Goal: Navigation & Orientation: Find specific page/section

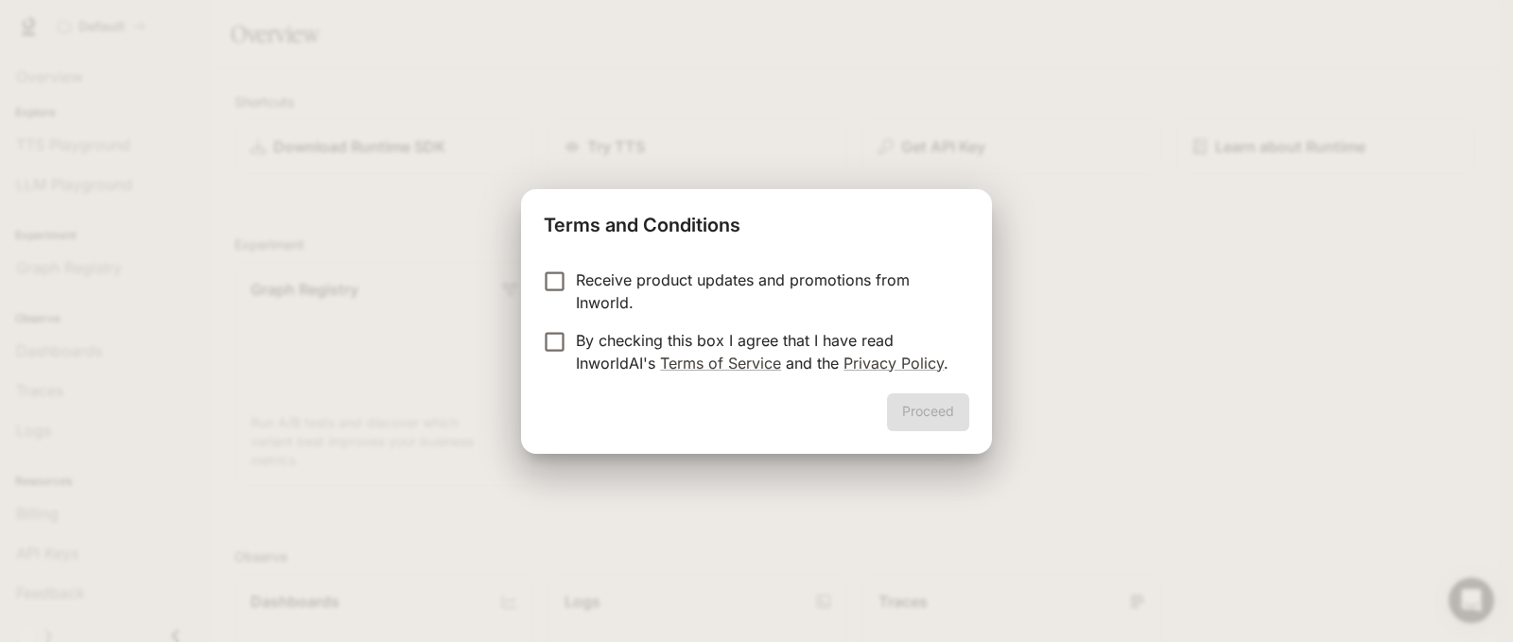
click at [585, 297] on p "Receive product updates and promotions from Inworld." at bounding box center [765, 291] width 378 height 45
drag, startPoint x: 575, startPoint y: 356, endPoint x: 614, endPoint y: 347, distance: 39.7
click at [580, 351] on p "By checking this box I agree that I have read InworldAI's Terms of Service and …" at bounding box center [765, 351] width 378 height 45
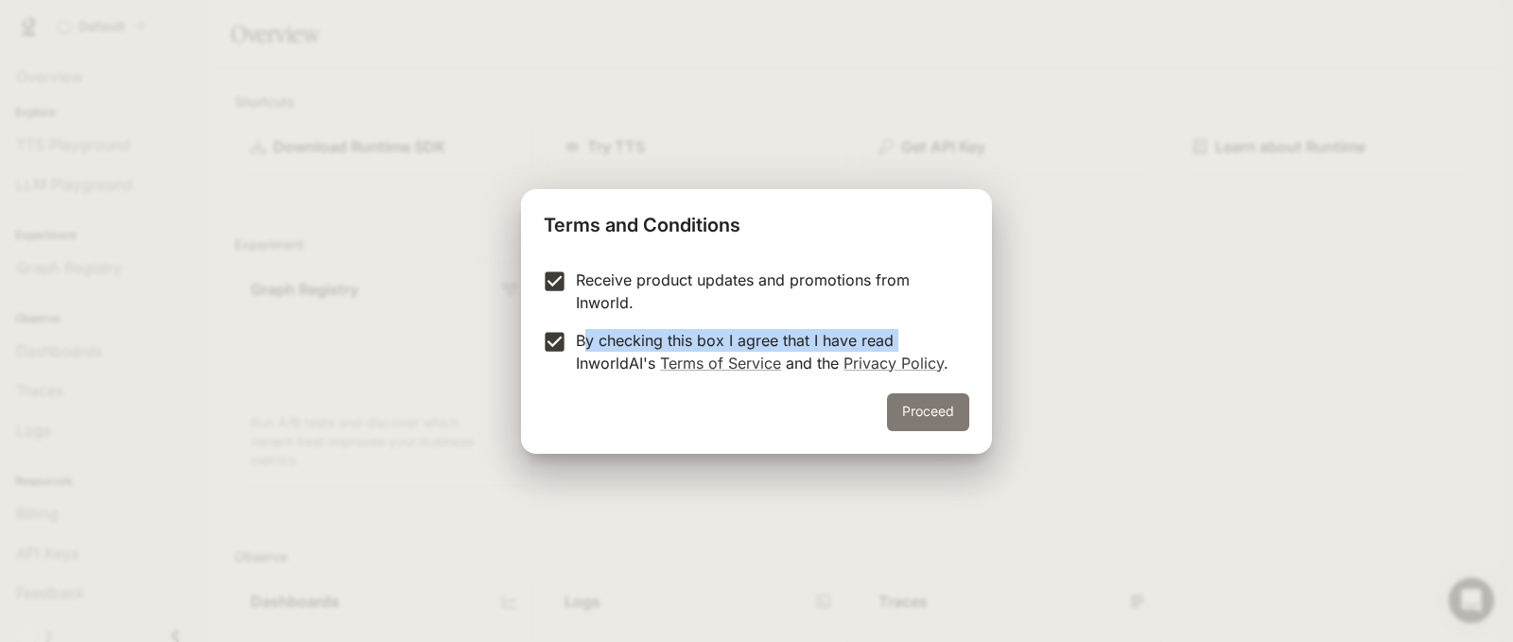
click at [939, 413] on button "Proceed" at bounding box center [928, 412] width 82 height 38
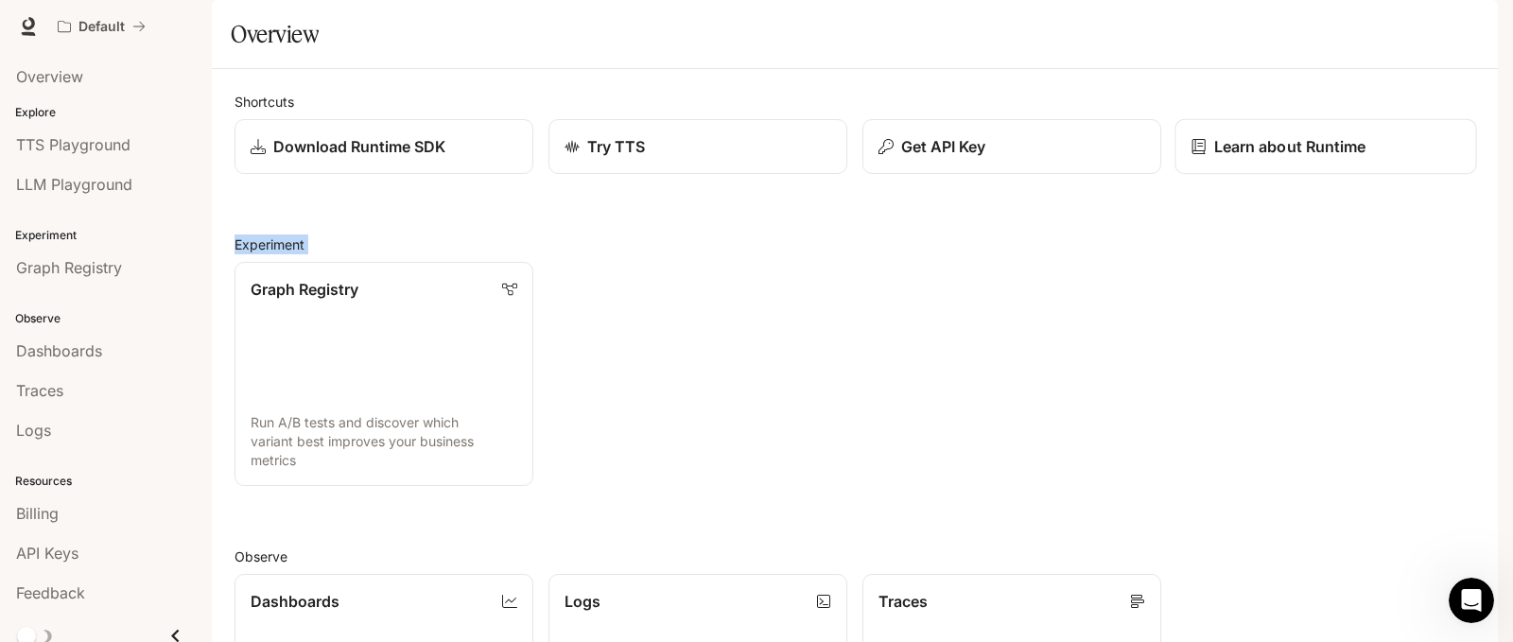
drag, startPoint x: 1483, startPoint y: 362, endPoint x: 1457, endPoint y: 185, distance: 178.7
click at [1457, 185] on div "Shortcuts Download Runtime SDK Try TTS Get API Key Learn about Runtime Experime…" at bounding box center [855, 601] width 1286 height 1064
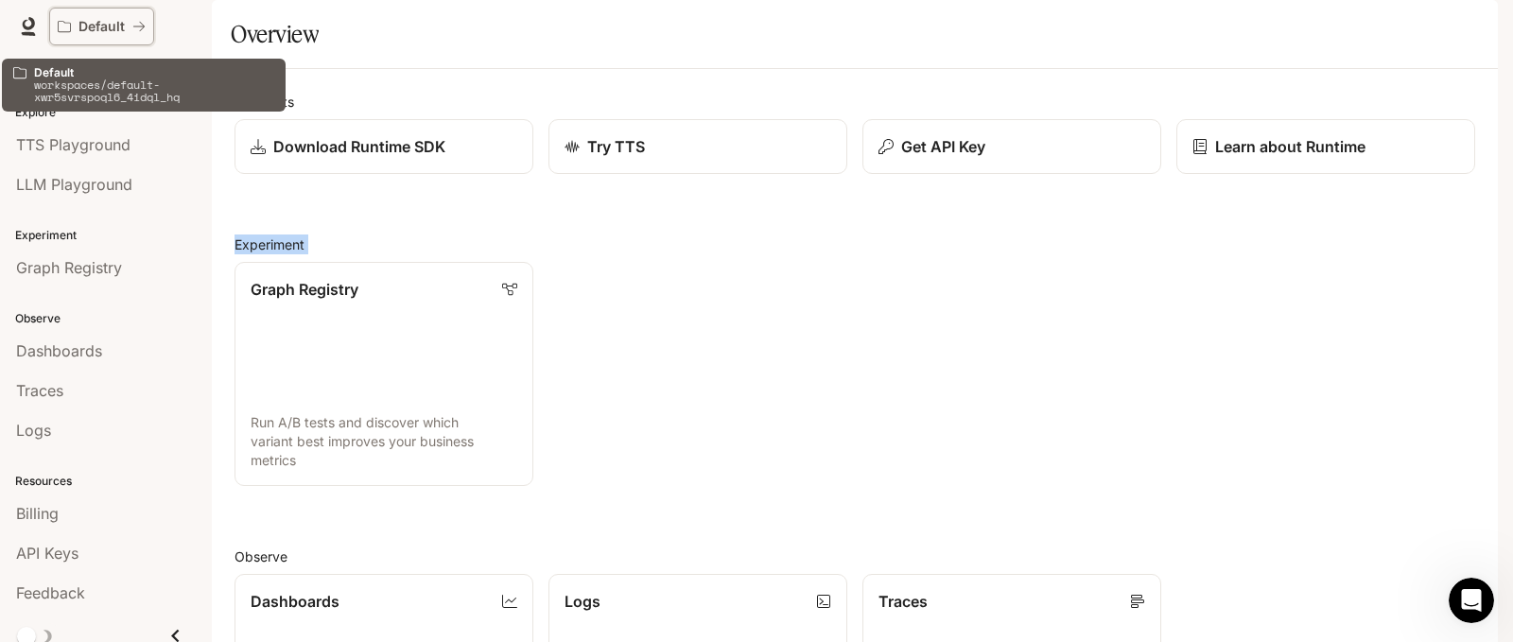
click at [131, 10] on button "Default" at bounding box center [101, 27] width 105 height 38
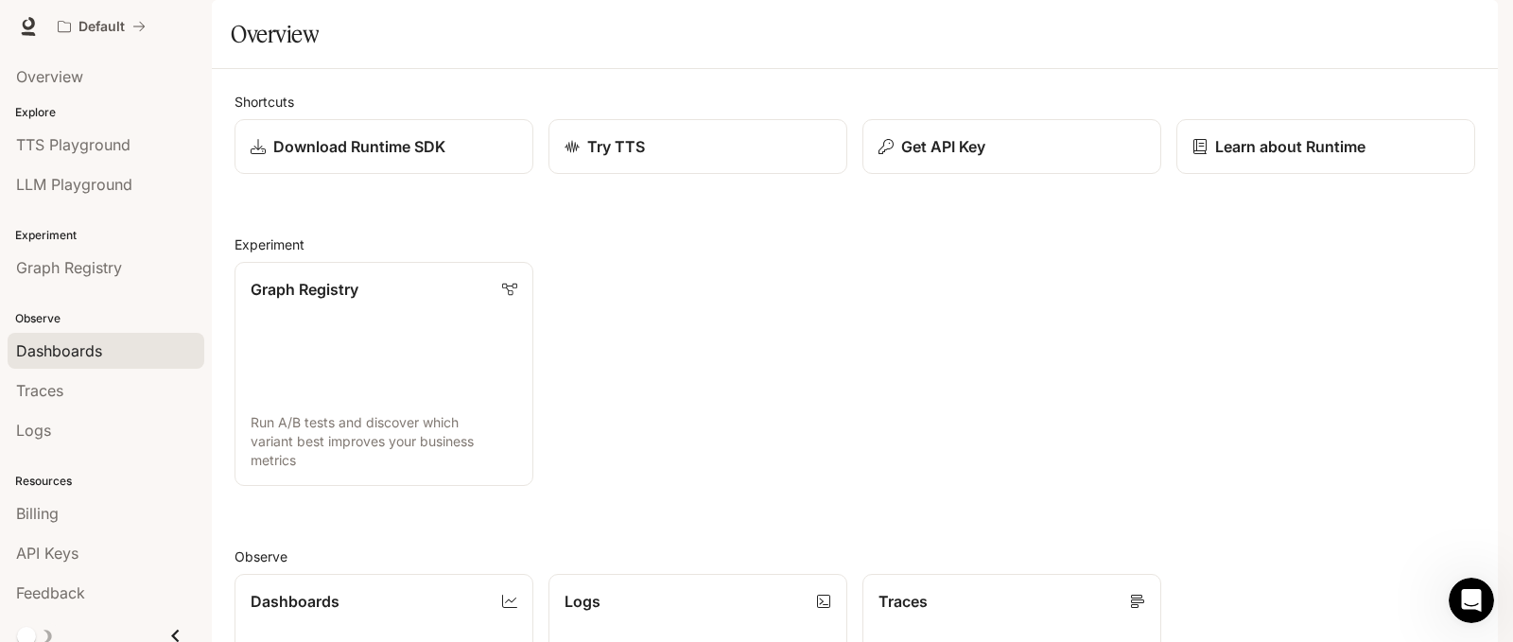
click at [29, 346] on span "Dashboards" at bounding box center [59, 350] width 86 height 23
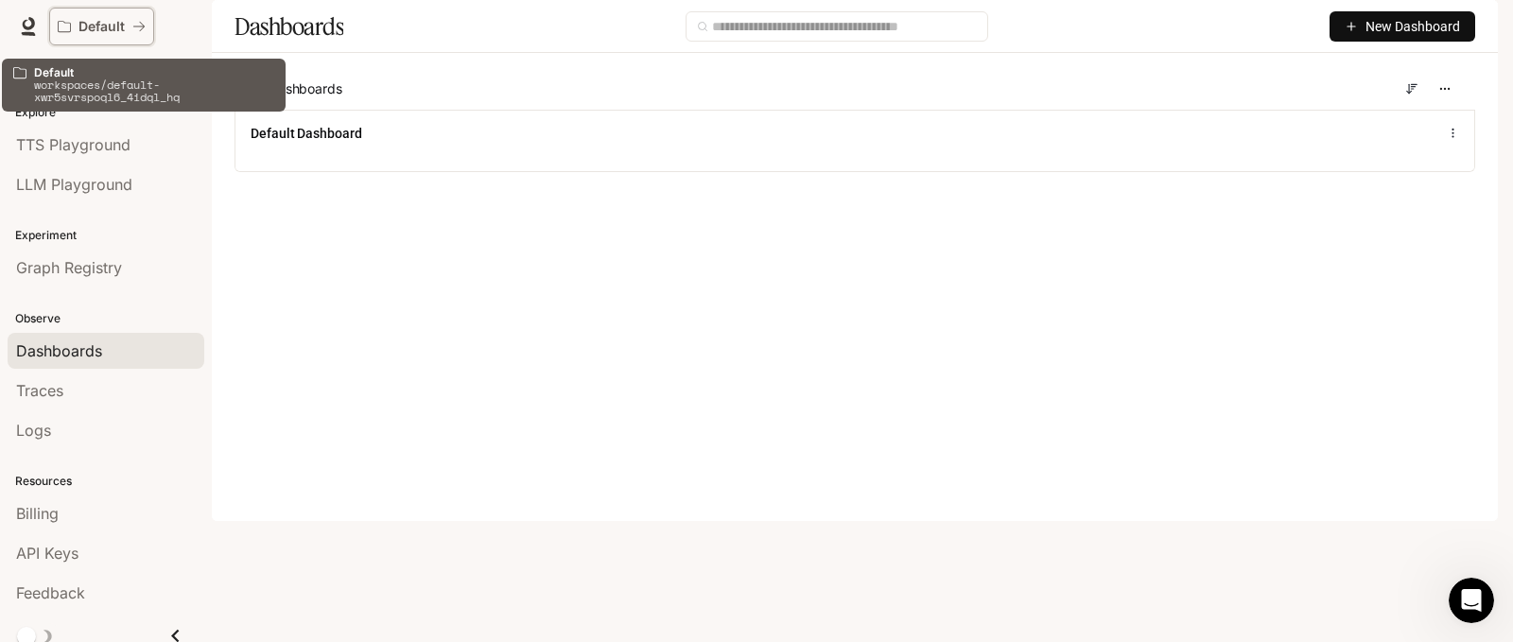
click at [67, 24] on icon "All workspaces" at bounding box center [64, 26] width 13 height 13
